Goal: Task Accomplishment & Management: Complete application form

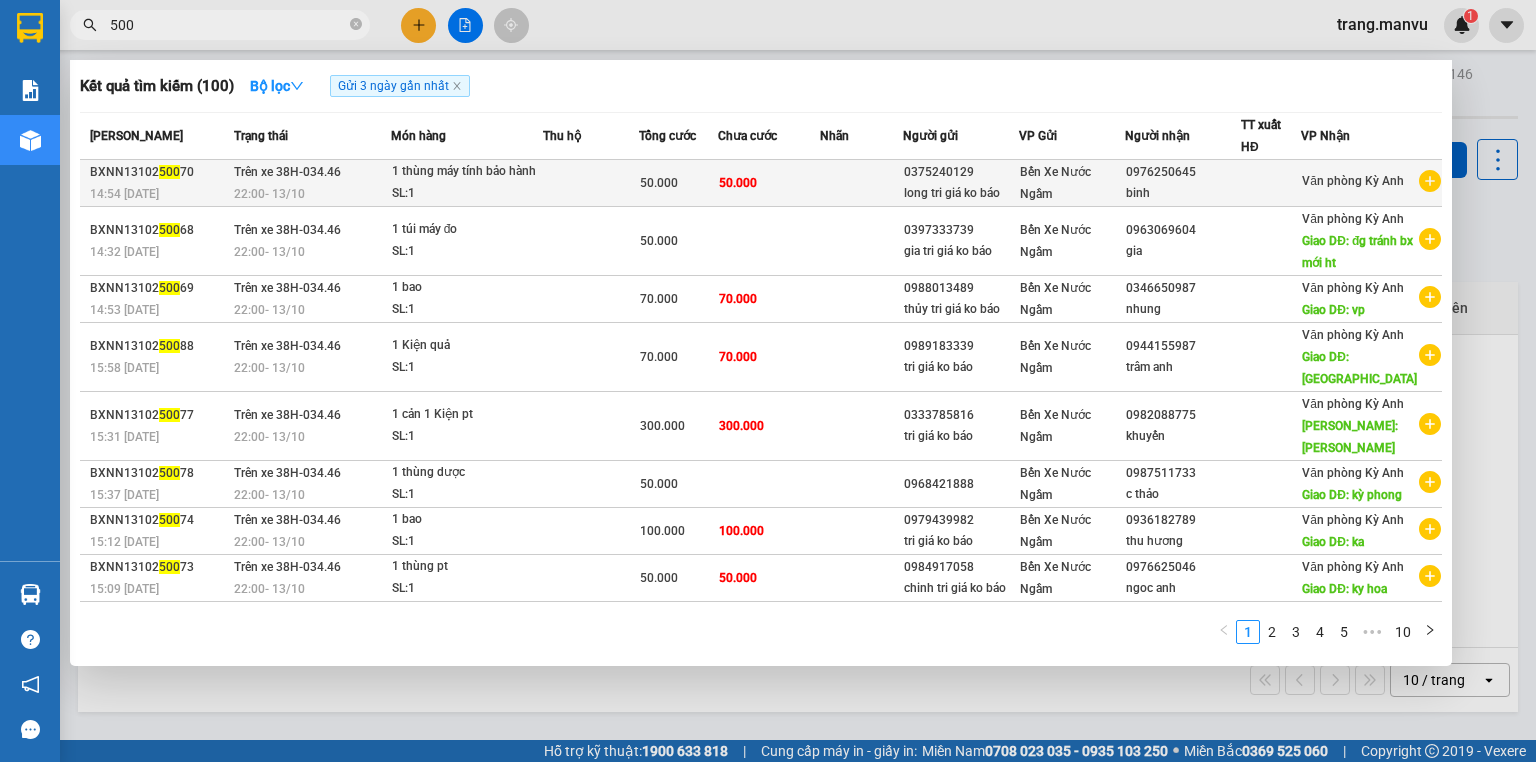
type input "500"
click at [548, 179] on td at bounding box center [591, 183] width 96 height 47
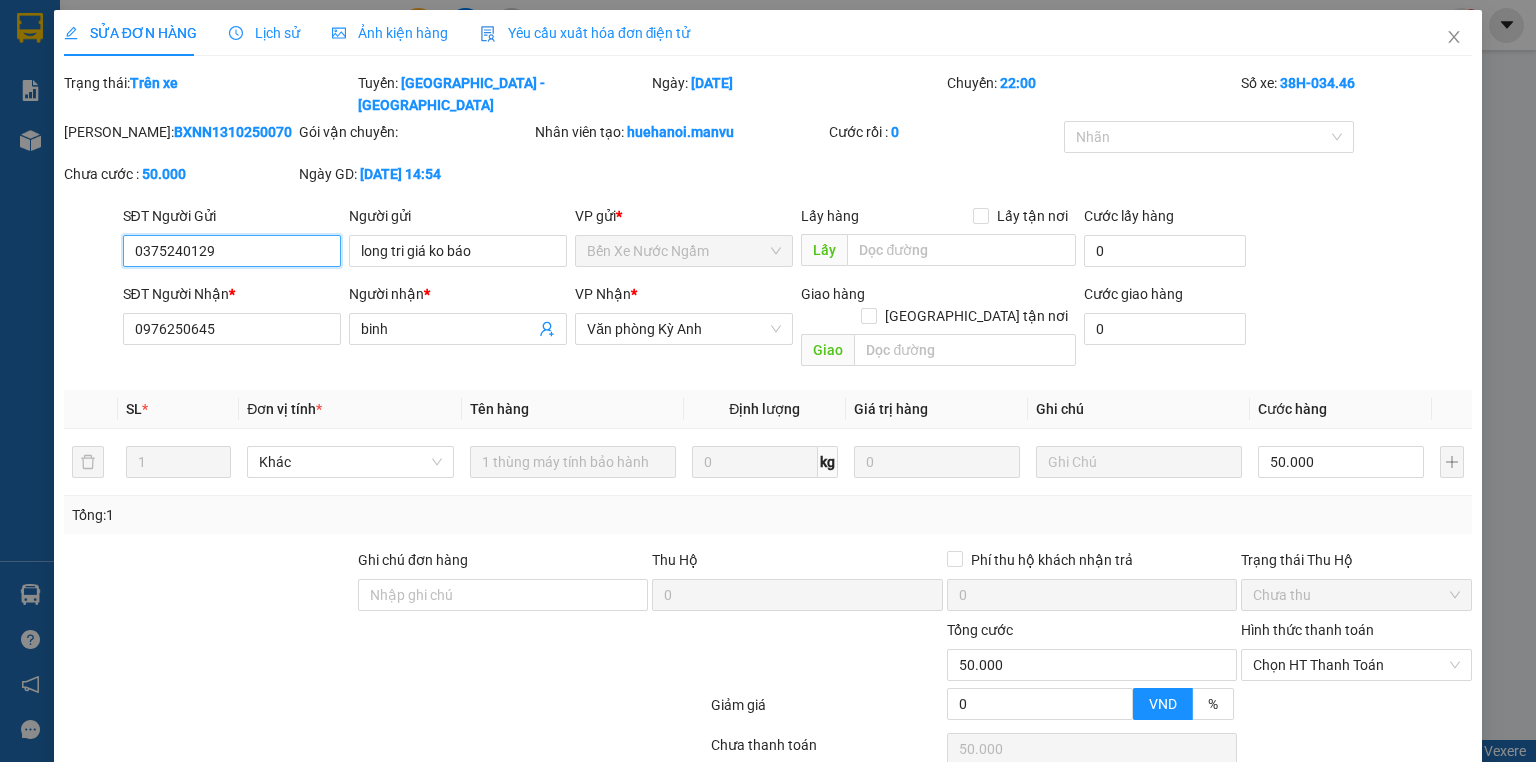
type input "0375240129"
type input "long tri giá ko báo"
type input "0976250645"
type input "binh"
type input "0"
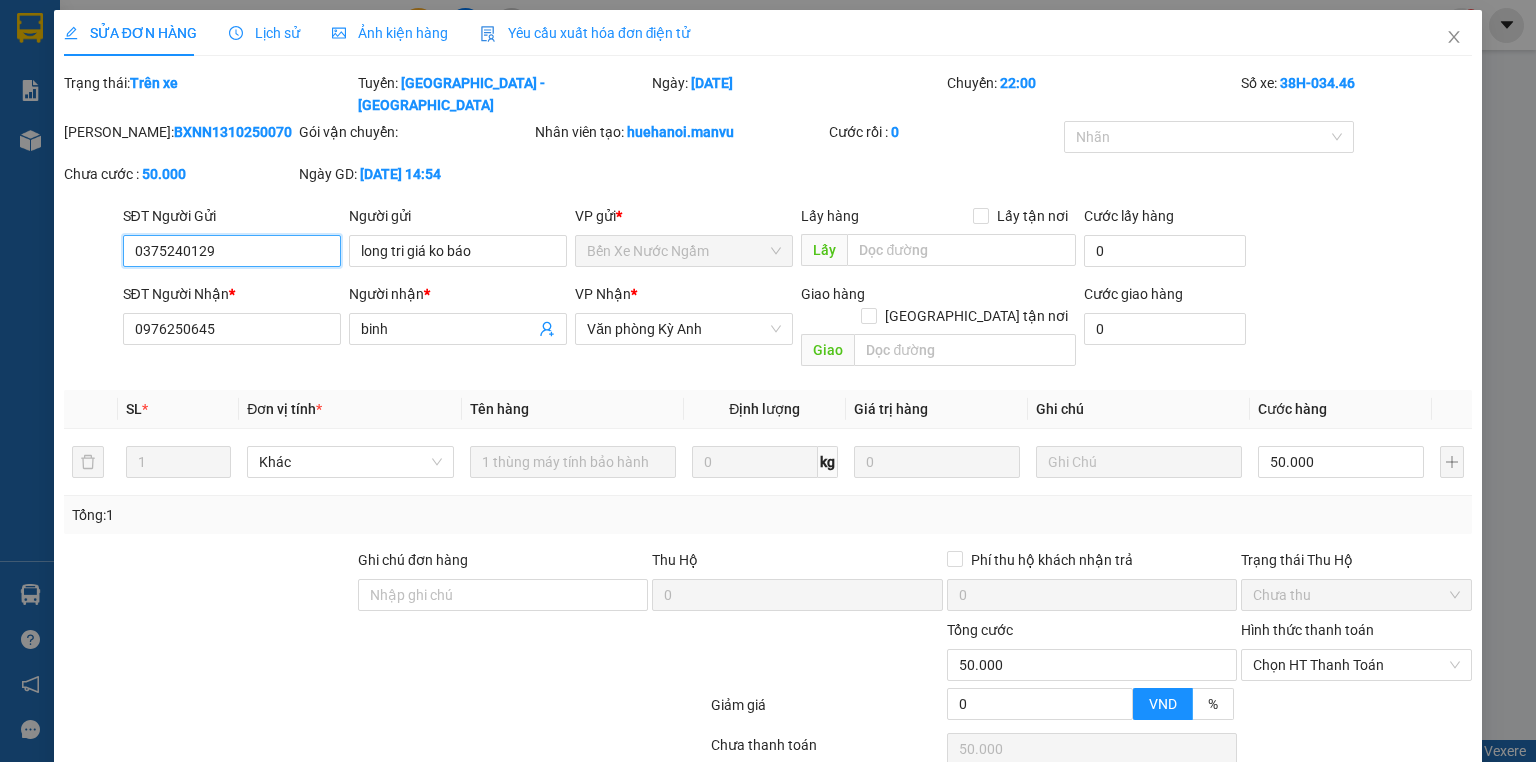
type input "50.000"
